Goal: Navigation & Orientation: Find specific page/section

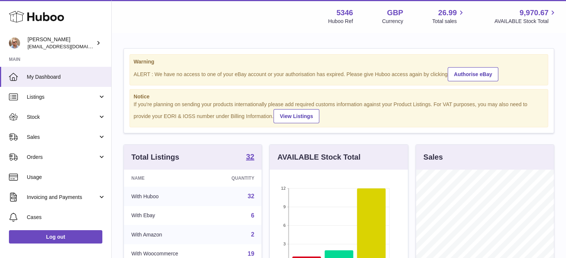
scroll to position [116, 139]
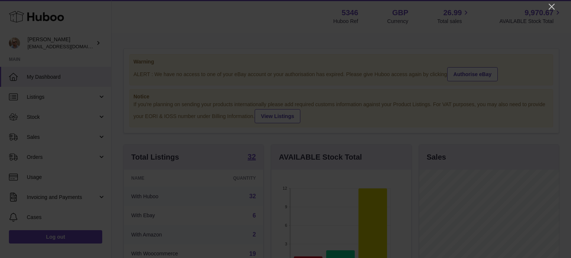
click at [557, 3] on div at bounding box center [285, 129] width 571 height 258
click at [551, 3] on icon "Close" at bounding box center [551, 6] width 9 height 9
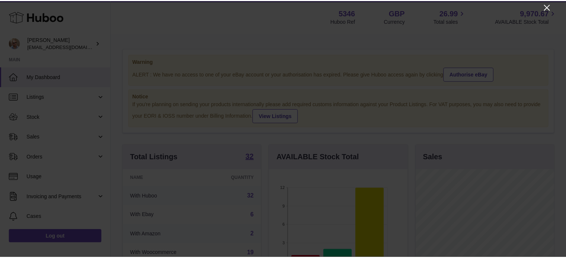
scroll to position [371692, 371670]
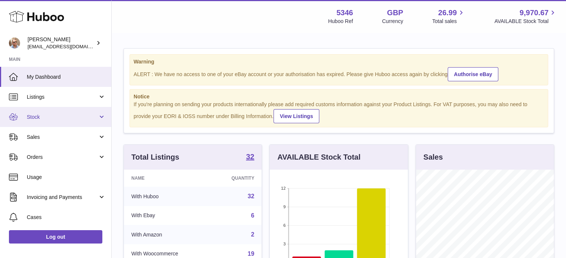
click at [67, 112] on link "Stock" at bounding box center [55, 117] width 111 height 20
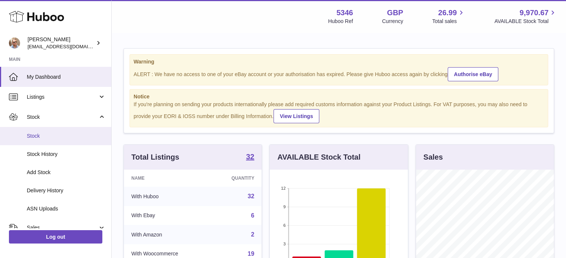
click at [48, 142] on link "Stock" at bounding box center [55, 136] width 111 height 18
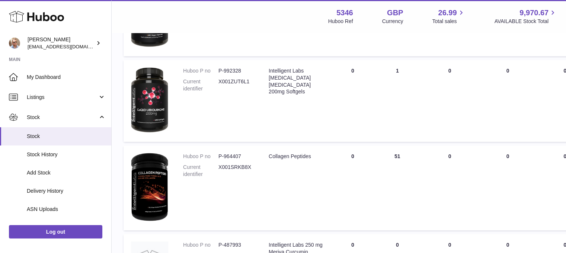
scroll to position [409, 0]
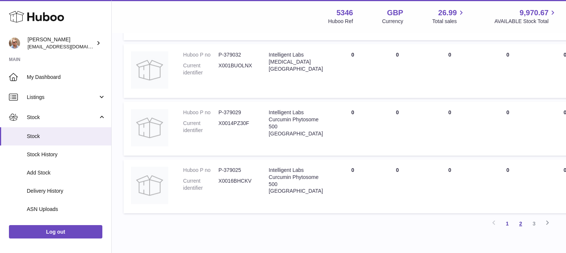
click at [518, 225] on link "2" at bounding box center [519, 223] width 13 height 13
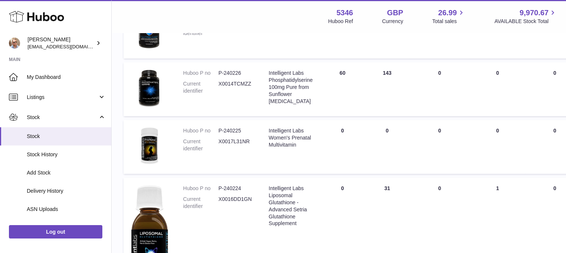
scroll to position [591, 0]
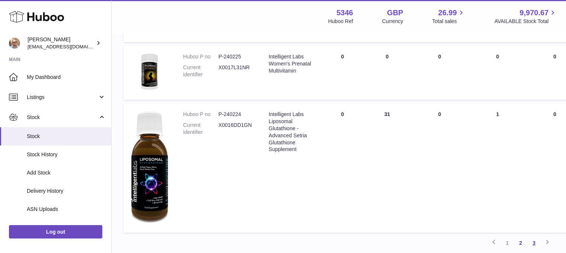
click at [534, 243] on link "3" at bounding box center [533, 242] width 13 height 13
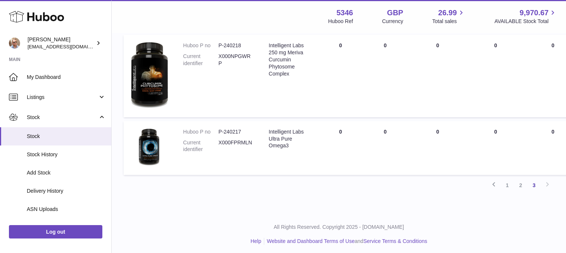
scroll to position [479, 0]
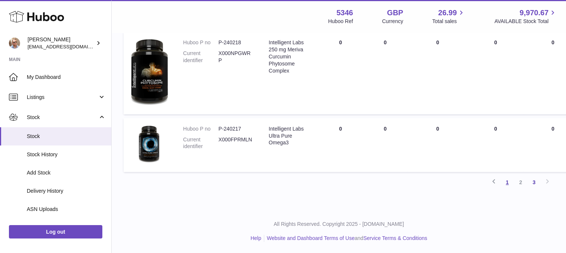
click at [505, 181] on link "1" at bounding box center [506, 181] width 13 height 13
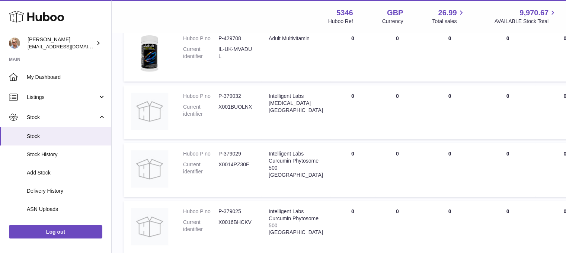
scroll to position [628, 0]
click at [70, 232] on link "Log out" at bounding box center [55, 231] width 93 height 13
